Goal: Check status: Check status

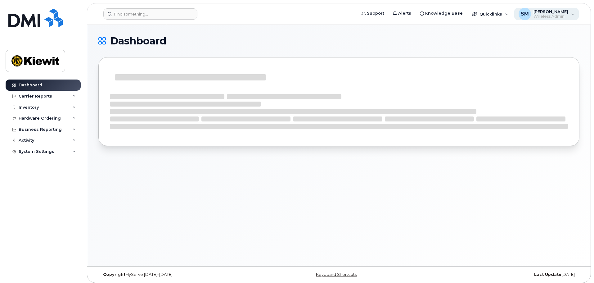
click at [529, 11] on span "SM" at bounding box center [525, 13] width 8 height 7
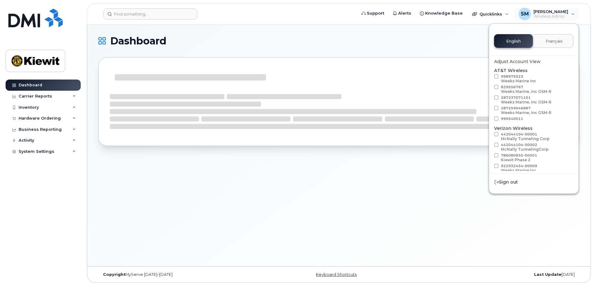
click at [365, 25] on div "Dashboard" at bounding box center [339, 145] width 504 height 241
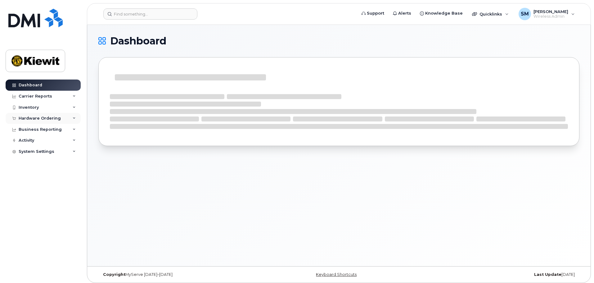
click at [74, 117] on icon at bounding box center [74, 118] width 3 height 3
click at [55, 141] on link "Orders" at bounding box center [48, 142] width 64 height 12
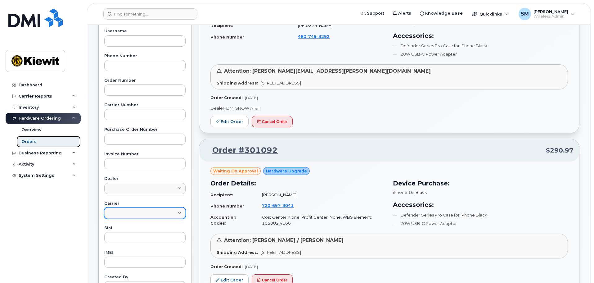
scroll to position [62, 0]
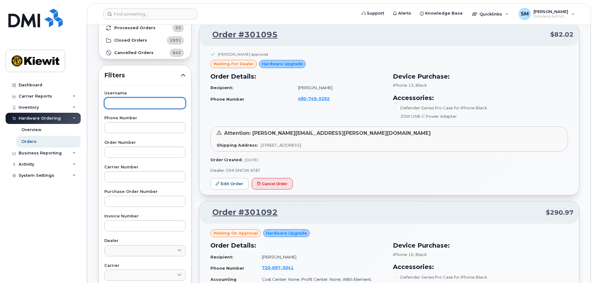
click at [131, 100] on input "text" at bounding box center [144, 102] width 81 height 11
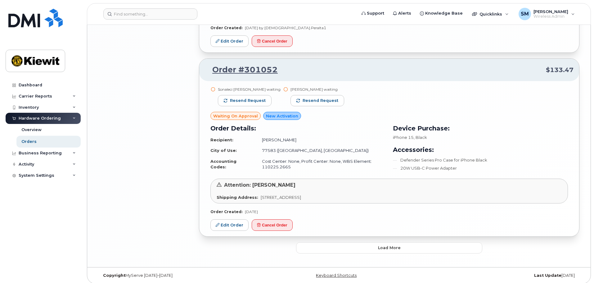
scroll to position [1217, 0]
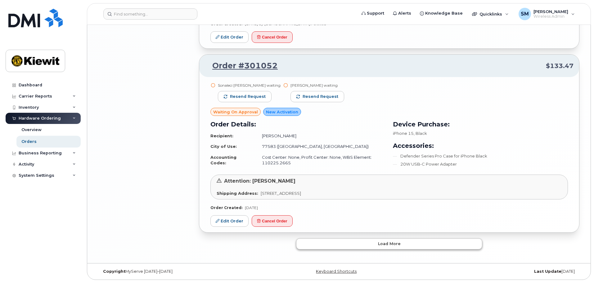
drag, startPoint x: 369, startPoint y: 235, endPoint x: 367, endPoint y: 247, distance: 12.0
click at [367, 247] on button "Load more" at bounding box center [389, 243] width 186 height 11
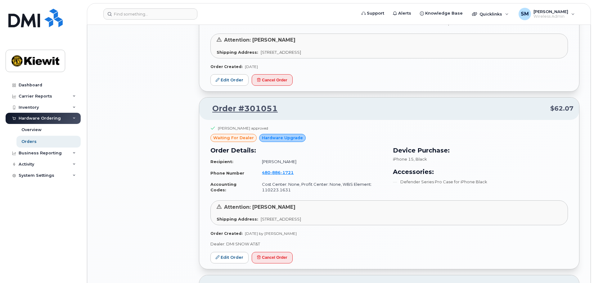
scroll to position [1372, 0]
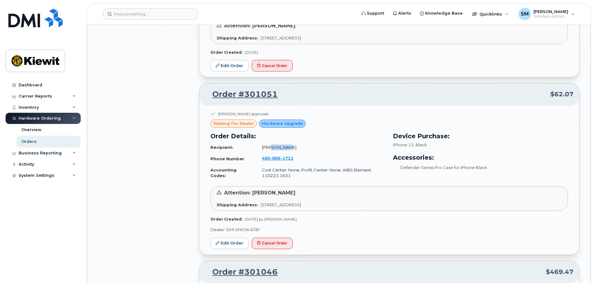
drag, startPoint x: 269, startPoint y: 146, endPoint x: 297, endPoint y: 145, distance: 27.9
click at [297, 145] on td "JASON BANDA" at bounding box center [320, 147] width 129 height 11
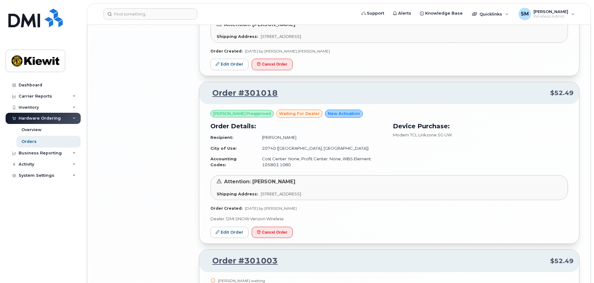
scroll to position [2211, 0]
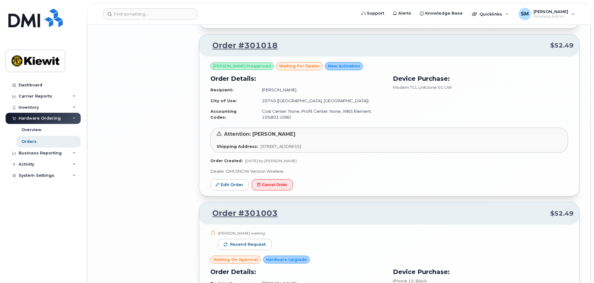
drag, startPoint x: 272, startPoint y: 161, endPoint x: 310, endPoint y: 161, distance: 37.6
click at [310, 161] on div "Order Created: Sep 17, 2025 by Andrew Yee" at bounding box center [389, 160] width 358 height 5
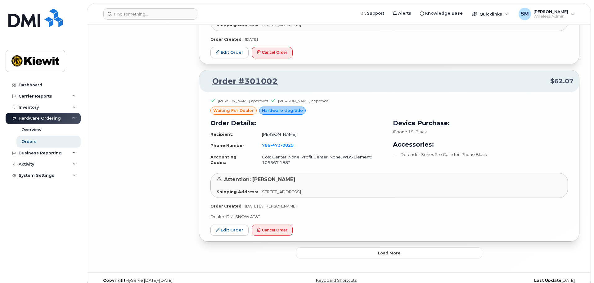
scroll to position [2535, 0]
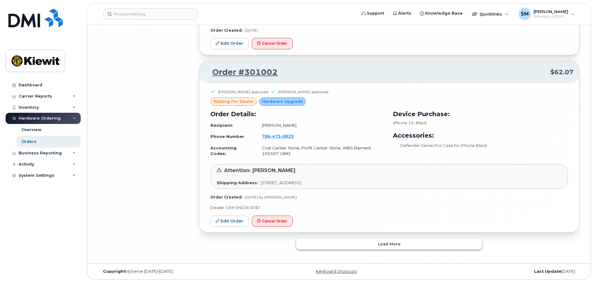
click at [404, 248] on button "Load more" at bounding box center [389, 243] width 186 height 11
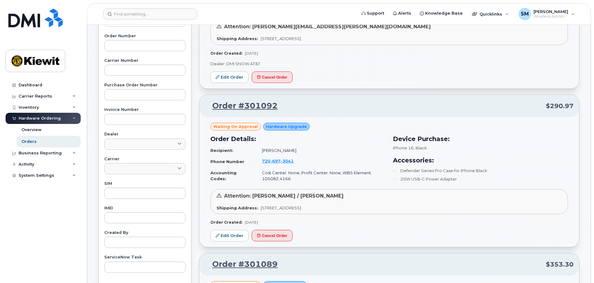
scroll to position [0, 0]
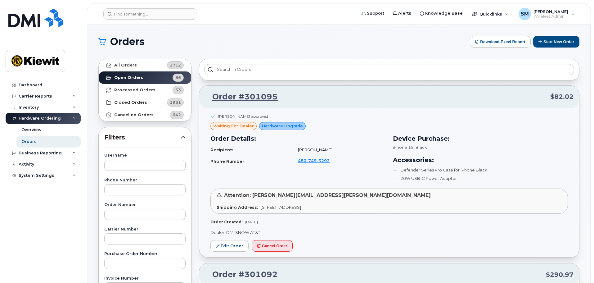
drag, startPoint x: 180, startPoint y: 133, endPoint x: 182, endPoint y: 24, distance: 108.4
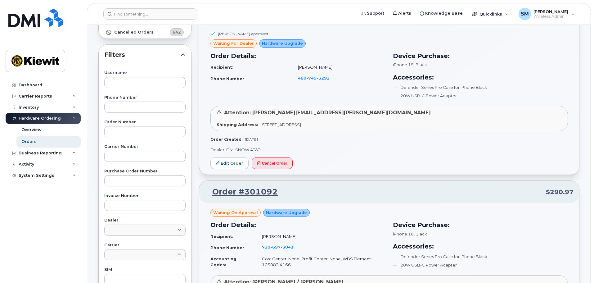
scroll to position [93, 0]
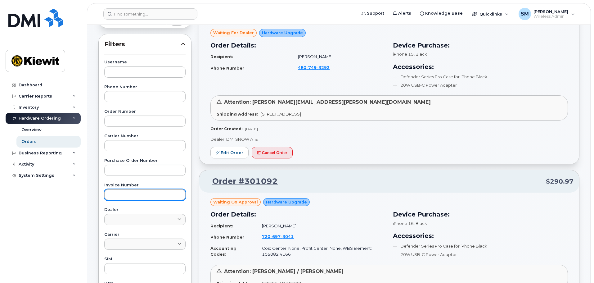
click at [148, 198] on input "text" at bounding box center [144, 194] width 81 height 11
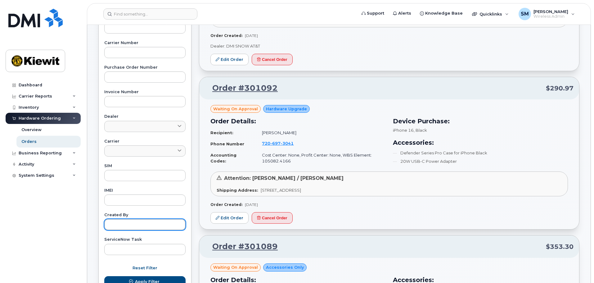
click at [131, 221] on input "text" at bounding box center [144, 224] width 81 height 11
type input "shelby miller"
click at [104, 276] on button "Apply Filter" at bounding box center [144, 281] width 81 height 11
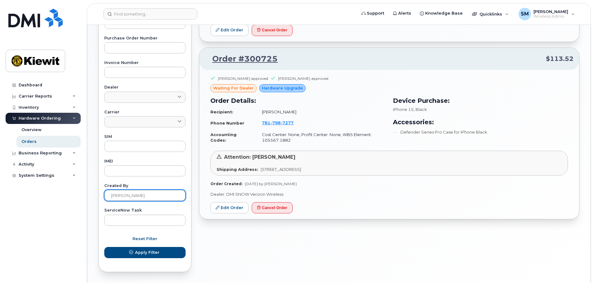
scroll to position [205, 0]
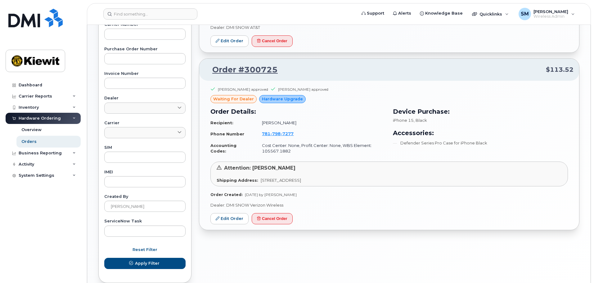
click at [280, 96] on div "Hardware Upgrade" at bounding box center [282, 99] width 47 height 8
click at [278, 97] on span "Hardware Upgrade" at bounding box center [282, 99] width 41 height 6
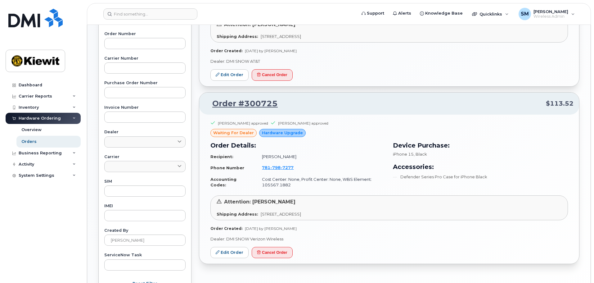
scroll to position [174, 0]
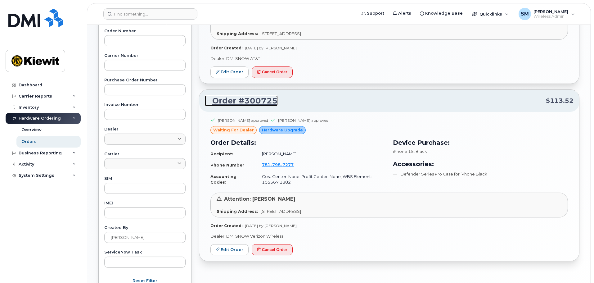
click at [269, 100] on link "Order #300725" at bounding box center [241, 100] width 73 height 11
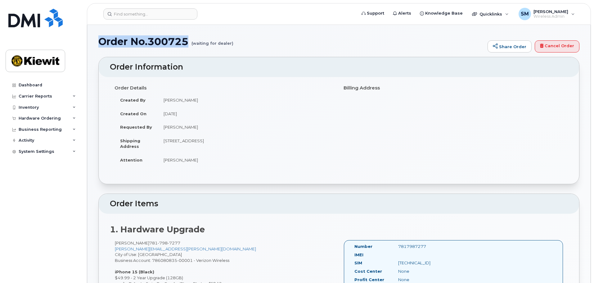
drag, startPoint x: 188, startPoint y: 40, endPoint x: 96, endPoint y: 45, distance: 91.7
copy h1 "Order No.300725"
click at [343, 234] on div "1. Hardware Upgrade [PERSON_NAME] [PHONE_NUMBER] [PERSON_NAME][EMAIL_ADDRESS][P…" at bounding box center [339, 269] width 481 height 111
click at [174, 41] on h1 "Order No.300725 (waiting for dealer)" at bounding box center [291, 41] width 386 height 11
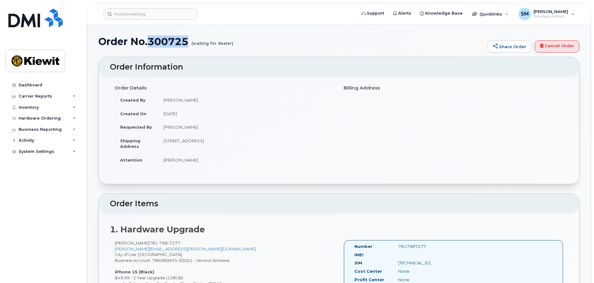
click at [174, 41] on h1 "Order No.300725 (waiting for dealer)" at bounding box center [291, 41] width 386 height 11
copy h1 "Order No.300725"
